Goal: Information Seeking & Learning: Learn about a topic

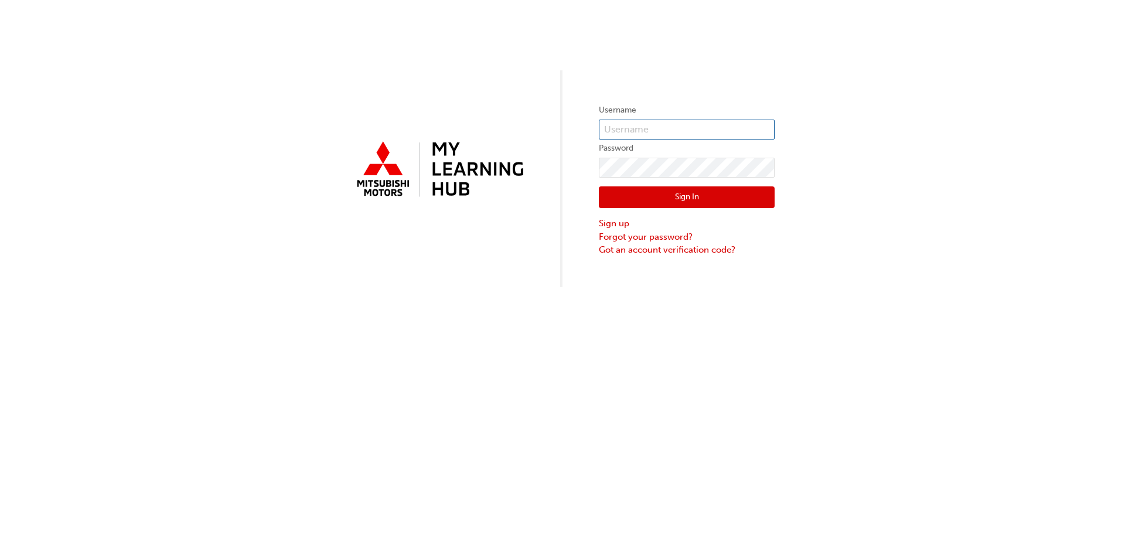
type input "0005983864"
click at [671, 129] on input "0005983864" at bounding box center [687, 130] width 176 height 20
click at [693, 77] on div "Username 0005983864 Password Sign In Sign up Forgot your password? Got an accou…" at bounding box center [562, 143] width 1125 height 287
click at [661, 192] on button "Sign In" at bounding box center [687, 197] width 176 height 22
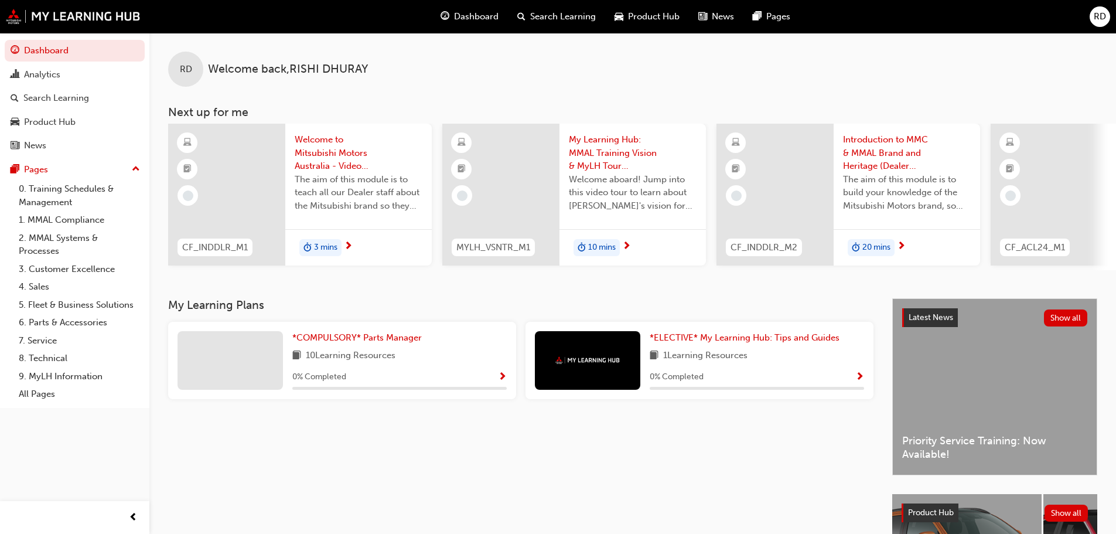
click at [661, 192] on span "Welcome aboard! Jump into this video tour to learn about [PERSON_NAME]'s vision…" at bounding box center [633, 193] width 128 height 40
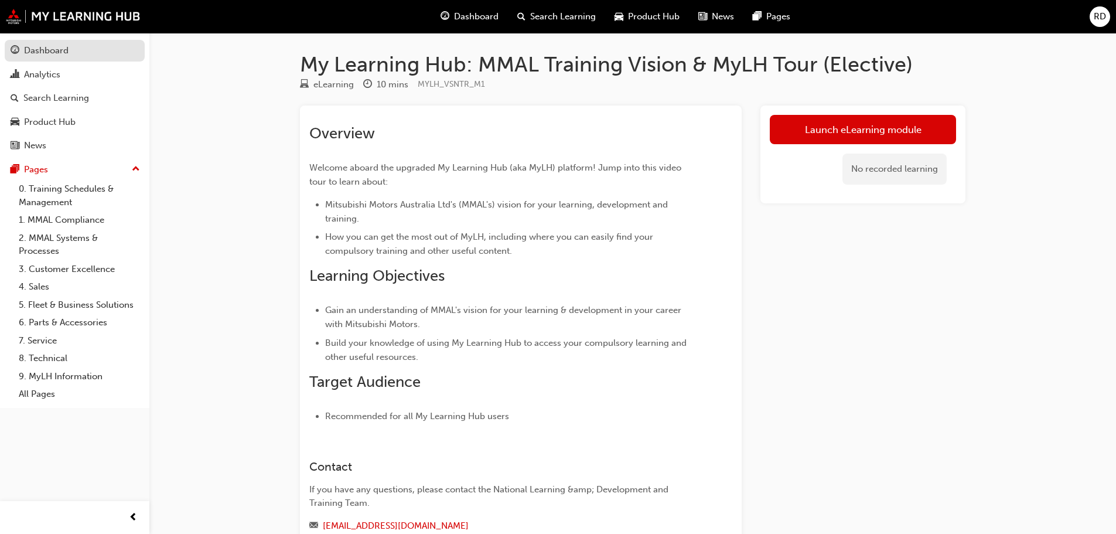
click at [56, 57] on div "Dashboard" at bounding box center [46, 50] width 45 height 13
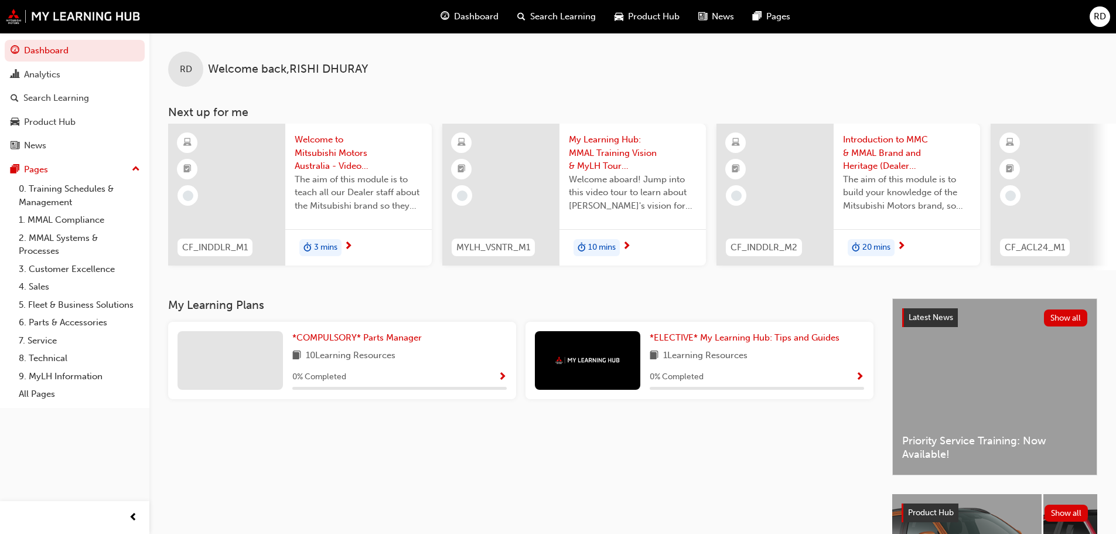
click at [320, 251] on span "3 mins" at bounding box center [325, 247] width 23 height 13
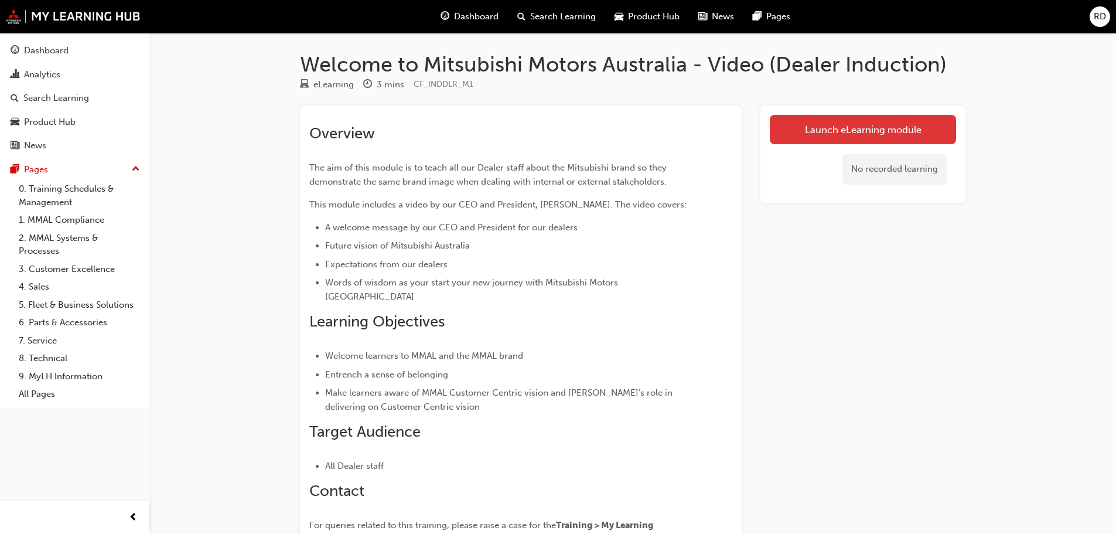
click at [848, 132] on link "Launch eLearning module" at bounding box center [863, 129] width 186 height 29
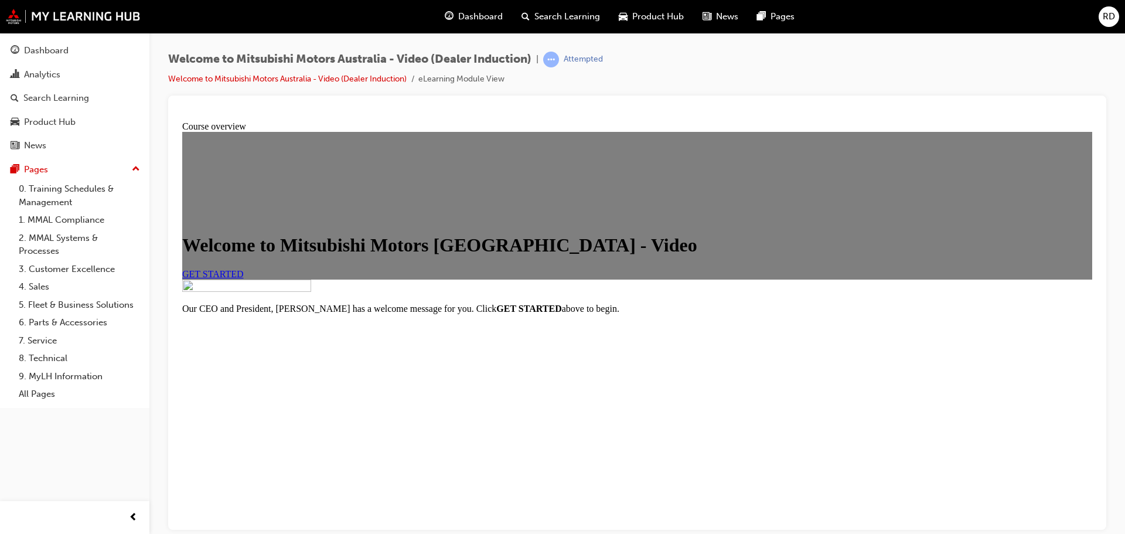
scroll to position [138, 0]
click at [244, 268] on link "GET STARTED" at bounding box center [213, 273] width 62 height 10
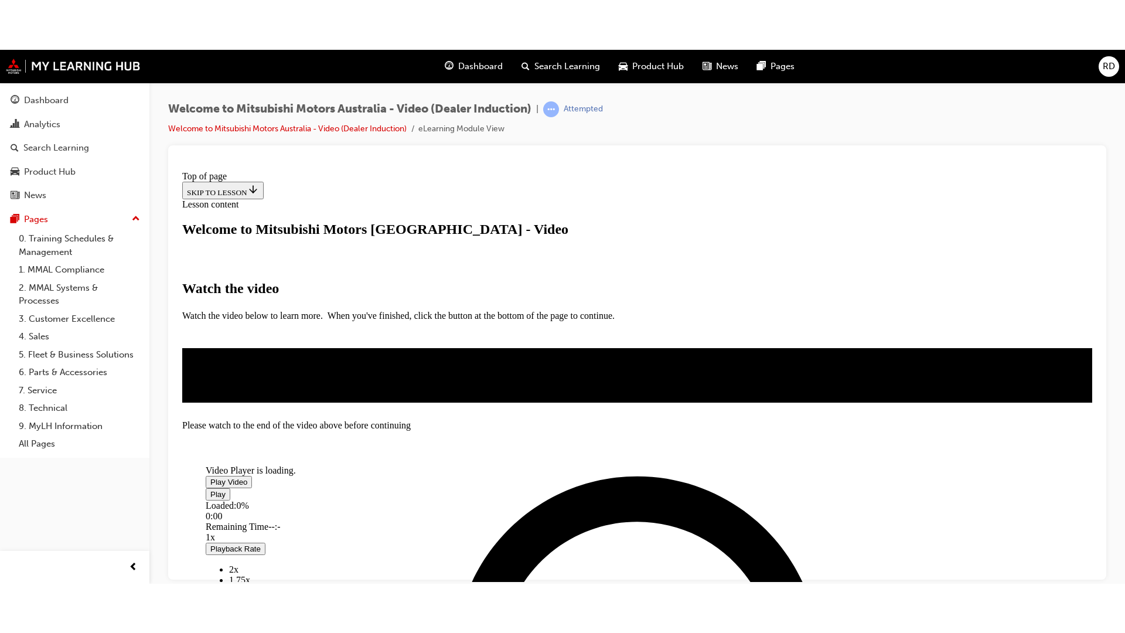
scroll to position [175, 0]
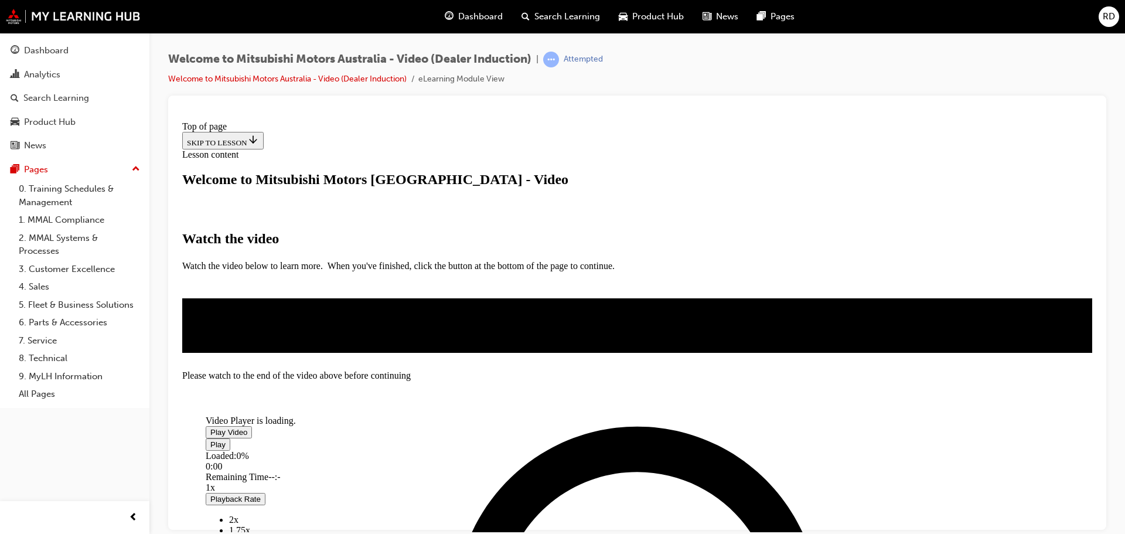
click at [210, 427] on span "Video player" at bounding box center [210, 431] width 0 height 9
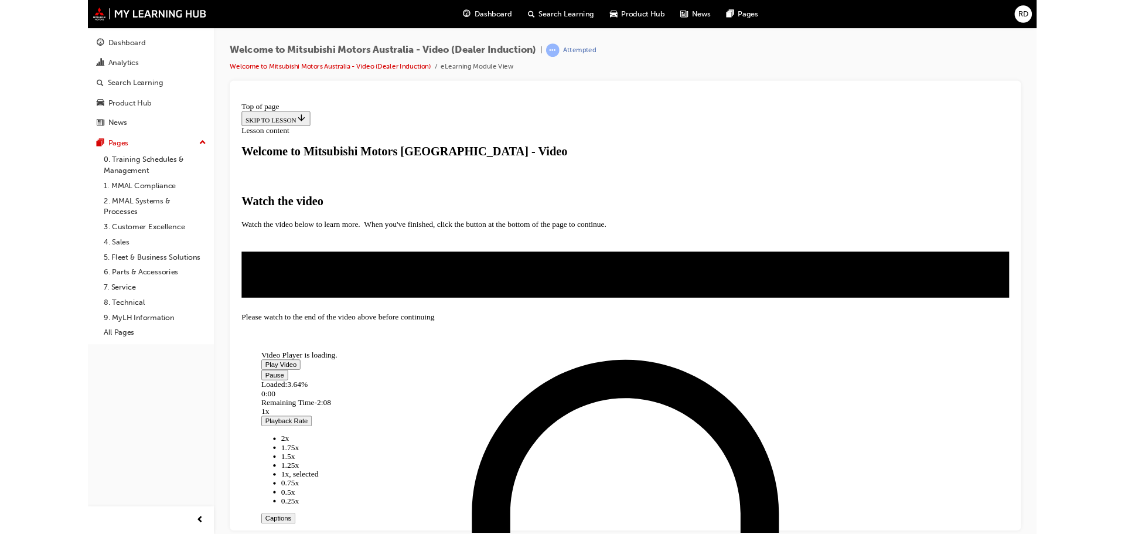
scroll to position [60, 0]
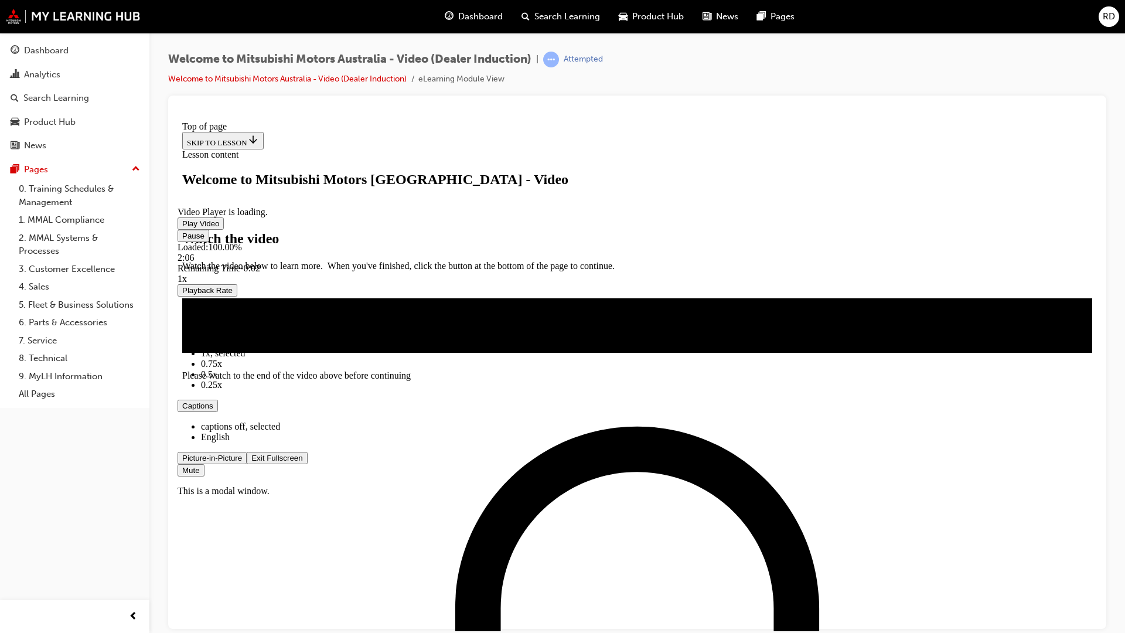
click at [251, 462] on span "Video player" at bounding box center [251, 457] width 0 height 9
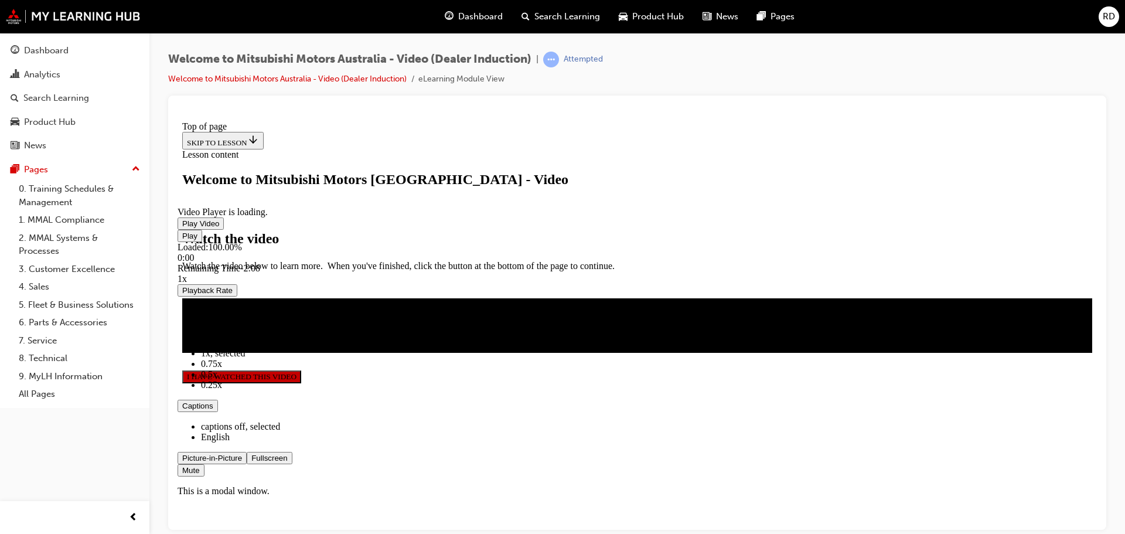
scroll to position [275, 0]
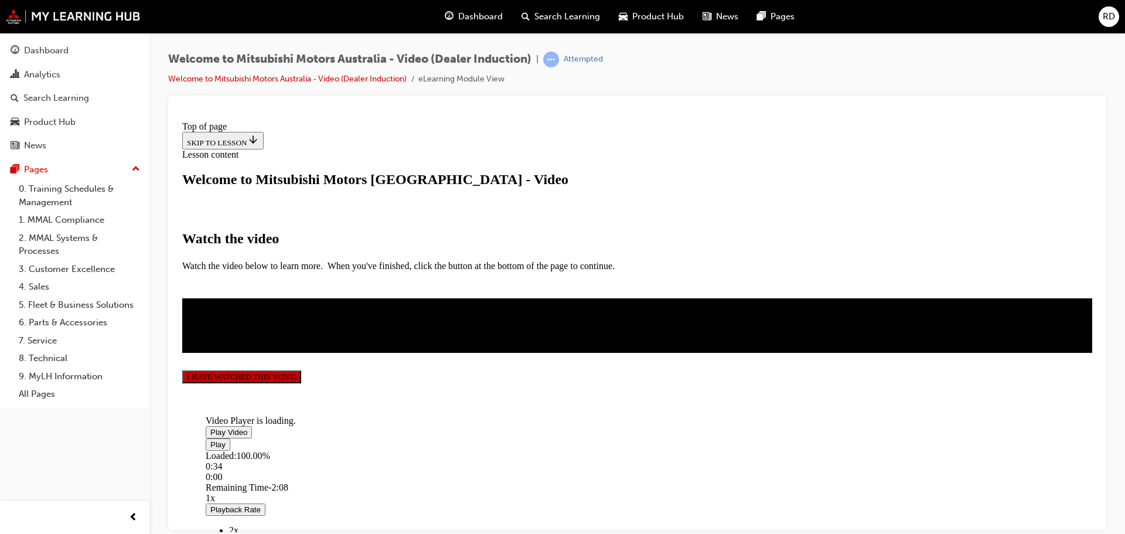
click at [301, 383] on button "I HAVE WATCHED THIS VIDEO" at bounding box center [241, 376] width 119 height 13
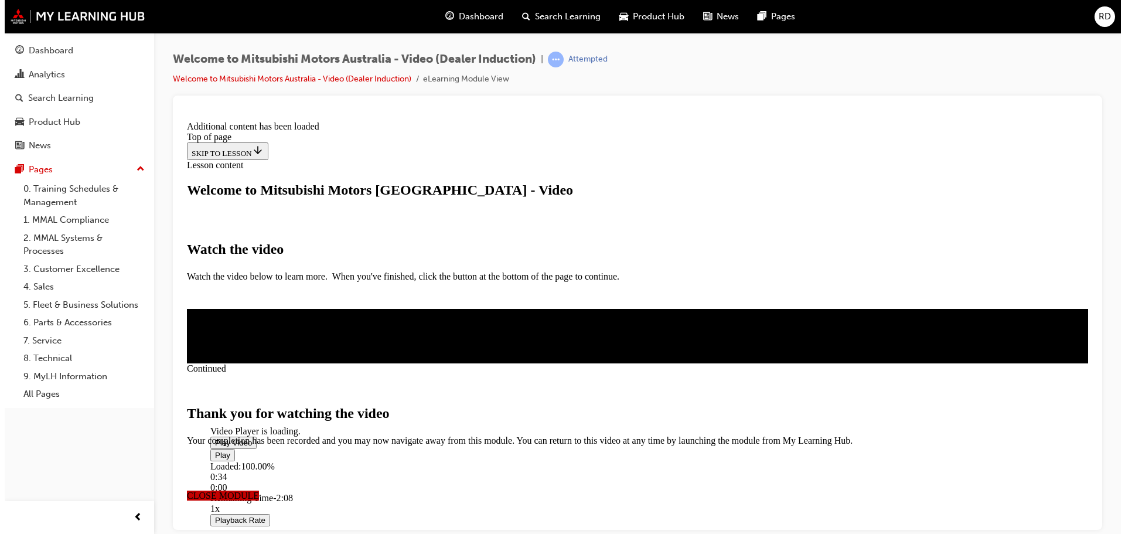
scroll to position [0, 0]
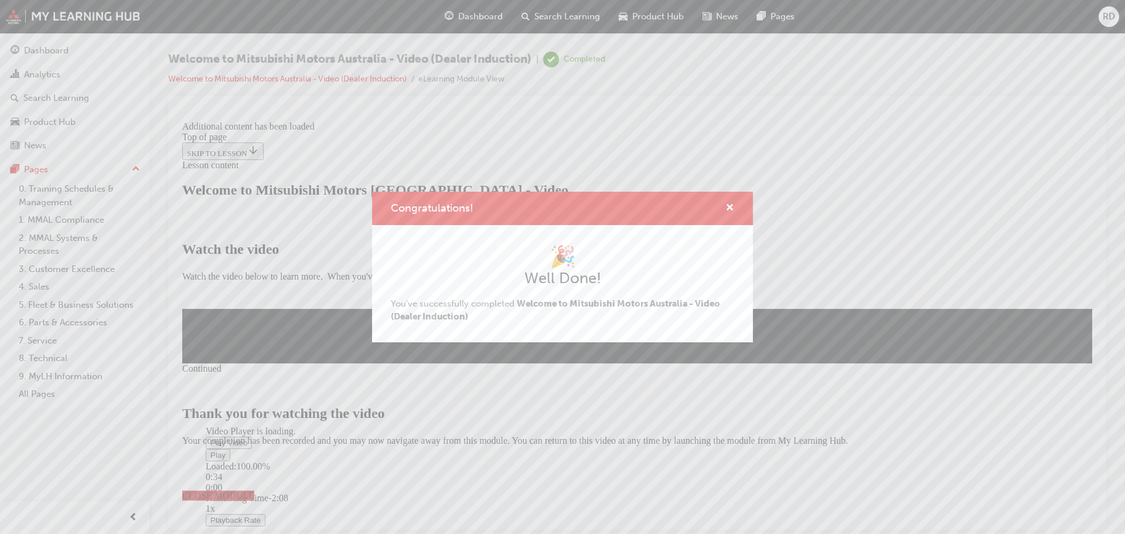
click at [738, 445] on div "Congratulations! 🎉 Well Done! You've successfully completed Welcome to Mitsubis…" at bounding box center [562, 267] width 1125 height 534
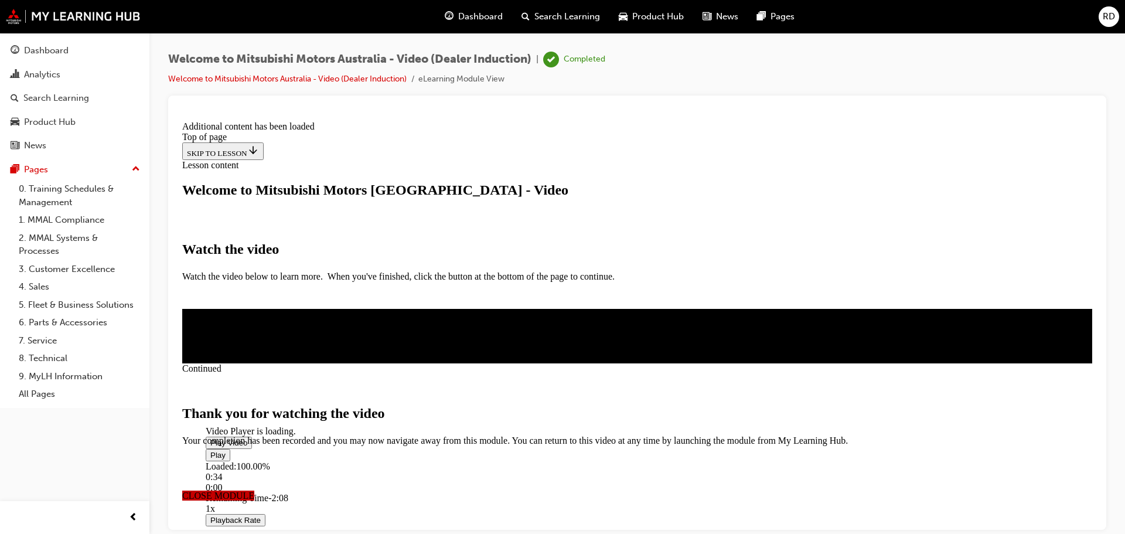
click at [254, 490] on span "CLOSE MODULE" at bounding box center [218, 495] width 72 height 10
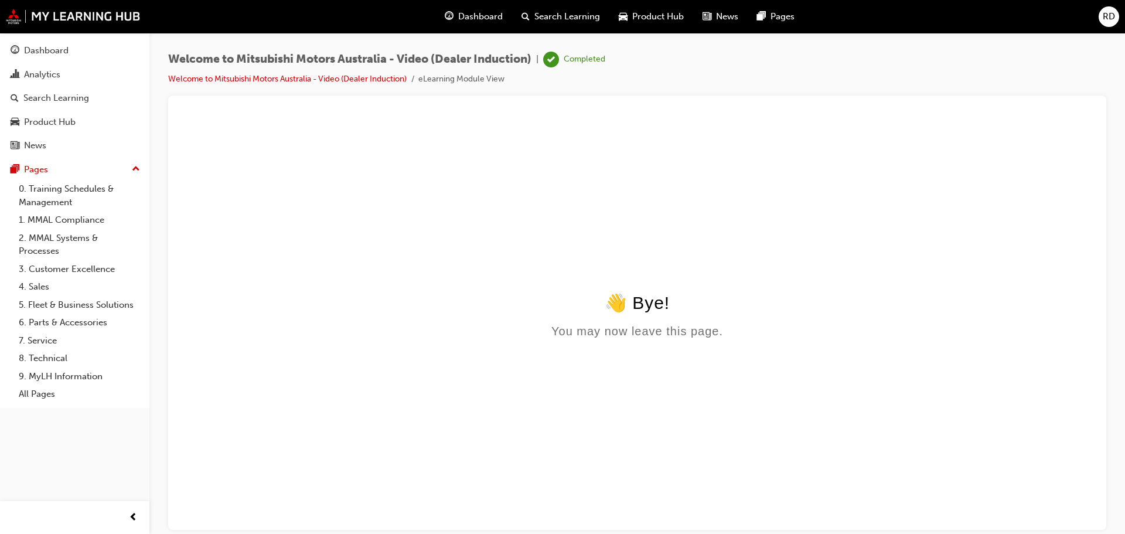
click at [481, 21] on span "Dashboard" at bounding box center [480, 16] width 45 height 13
